Goal: Check status: Check status

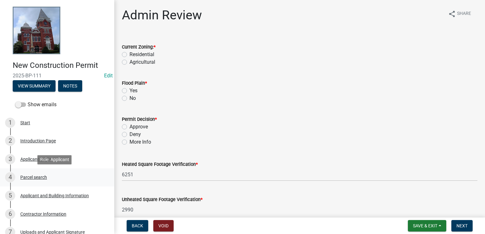
click at [36, 176] on div "Parcel search" at bounding box center [33, 177] width 27 height 4
click at [37, 159] on div "Applicant Login" at bounding box center [35, 159] width 31 height 4
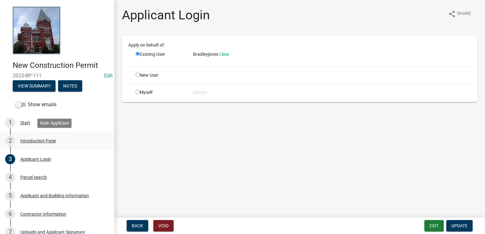
click at [46, 140] on div "Introduction Page" at bounding box center [38, 141] width 36 height 4
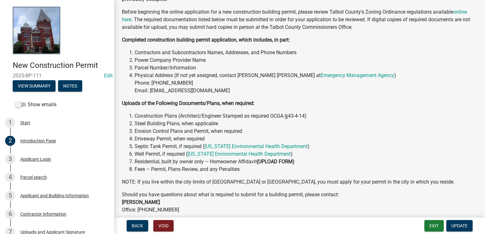
scroll to position [111, 0]
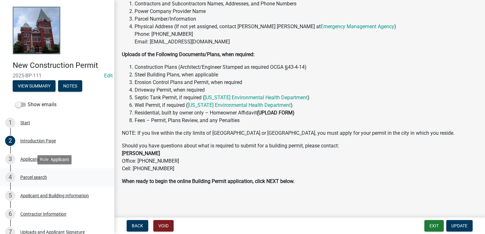
click at [40, 174] on div "4 Parcel search" at bounding box center [54, 177] width 99 height 10
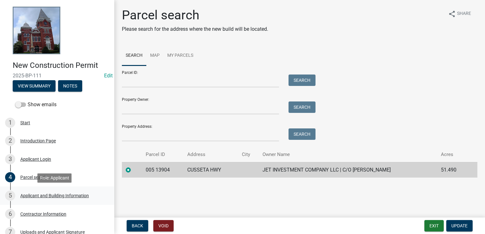
click at [36, 197] on div "Applicant and Building Information" at bounding box center [54, 196] width 69 height 4
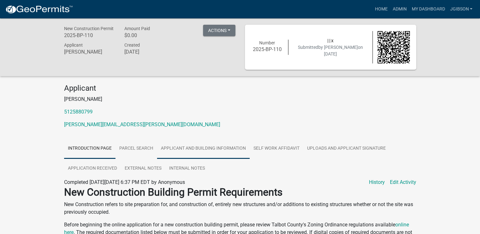
click at [188, 146] on link "Applicant and Building Information" at bounding box center [203, 149] width 93 height 20
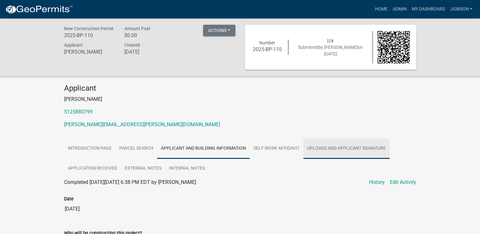
click at [343, 144] on link "Uploads and Applicant Signature" at bounding box center [346, 149] width 86 height 20
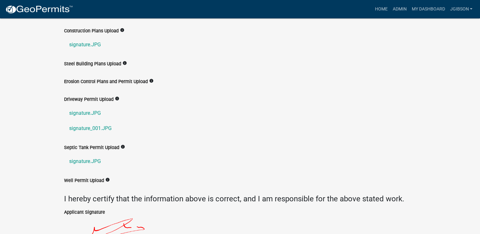
scroll to position [222, 0]
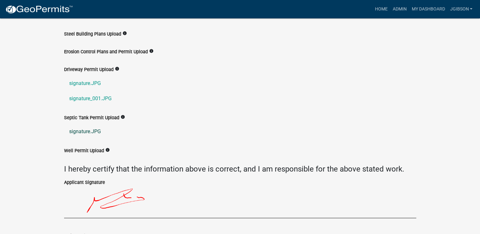
drag, startPoint x: 85, startPoint y: 151, endPoint x: 79, endPoint y: 132, distance: 19.7
click at [79, 132] on link "signature.JPG" at bounding box center [240, 131] width 352 height 15
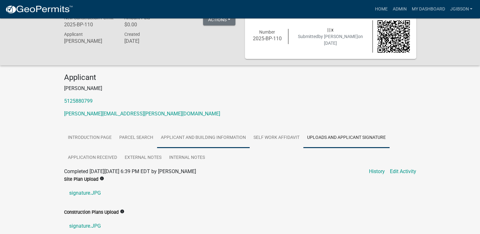
scroll to position [0, 0]
